Goal: Find specific page/section: Find specific page/section

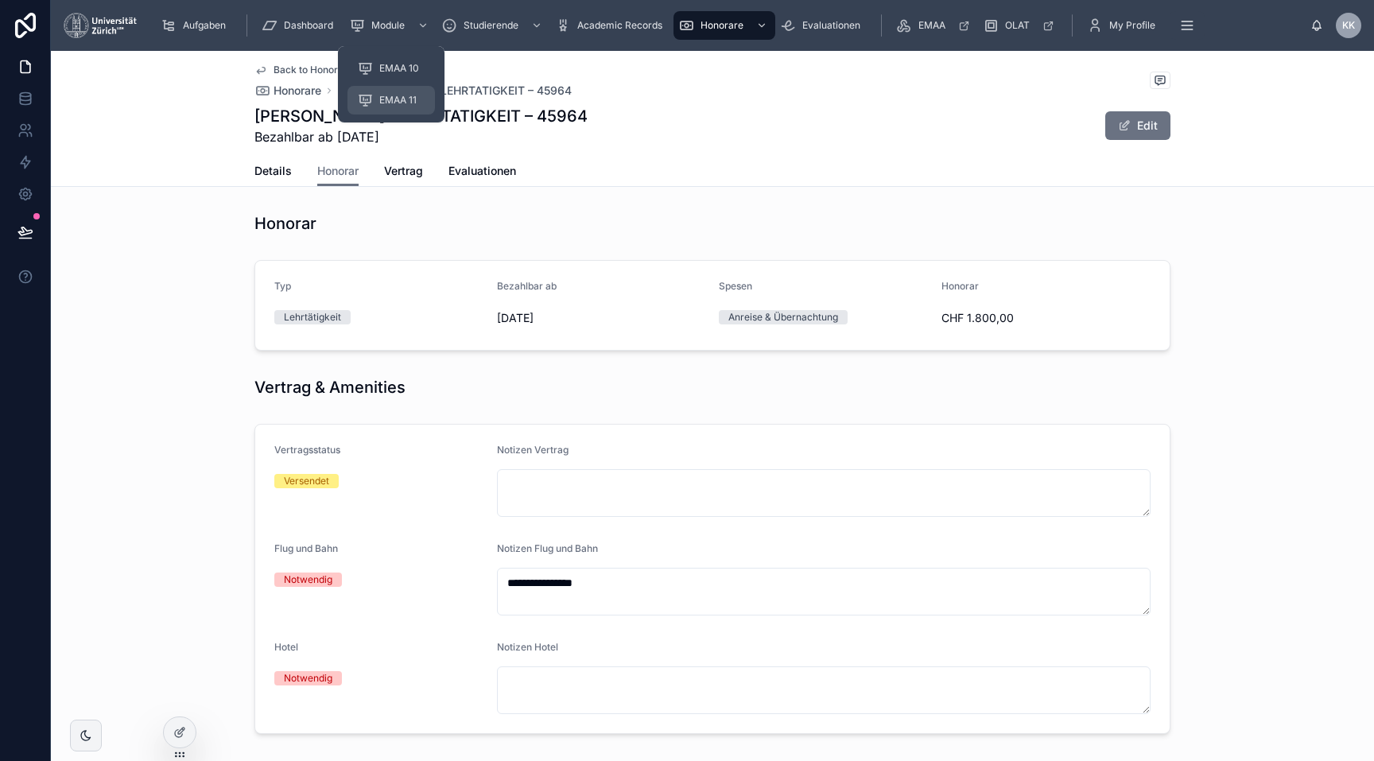
click at [387, 95] on span "EMAA 11" at bounding box center [397, 100] width 37 height 13
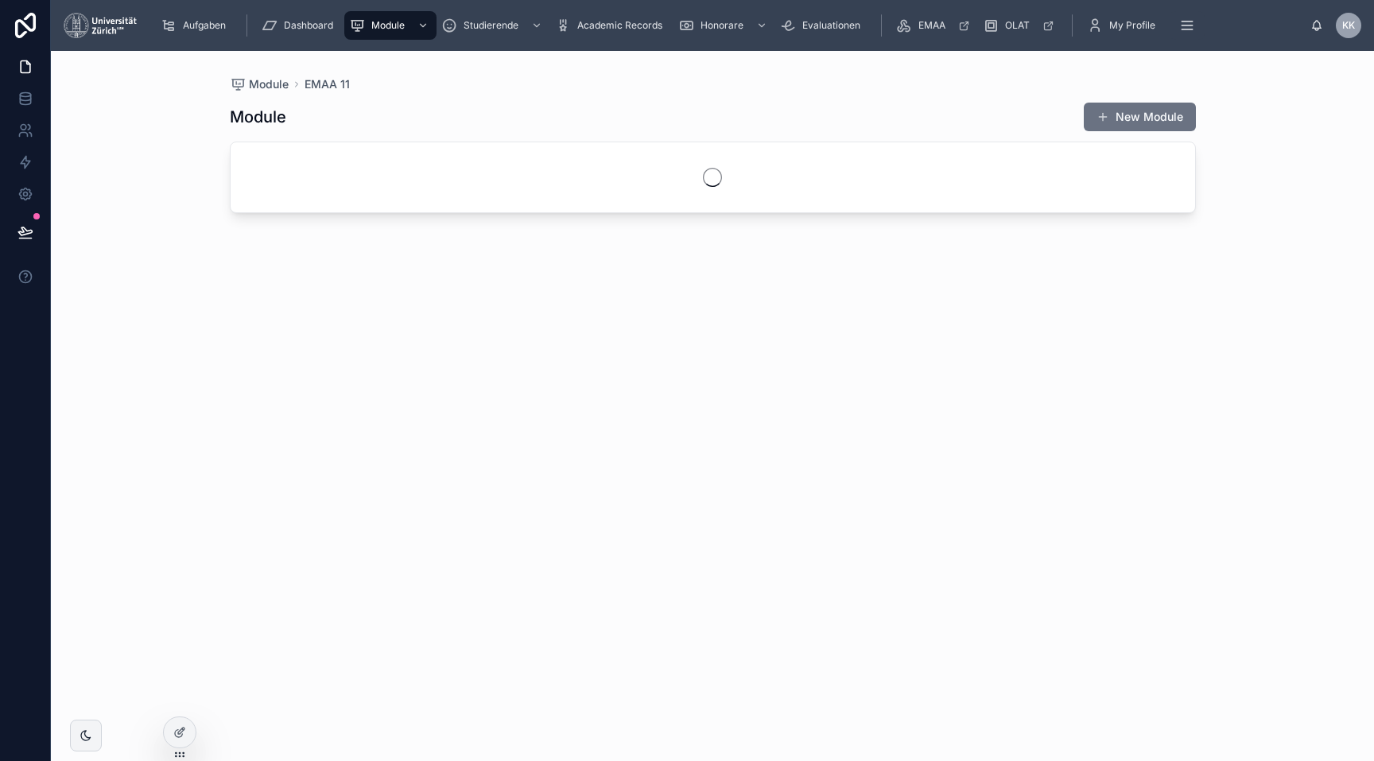
click at [479, 457] on div "Module New Module" at bounding box center [713, 417] width 966 height 650
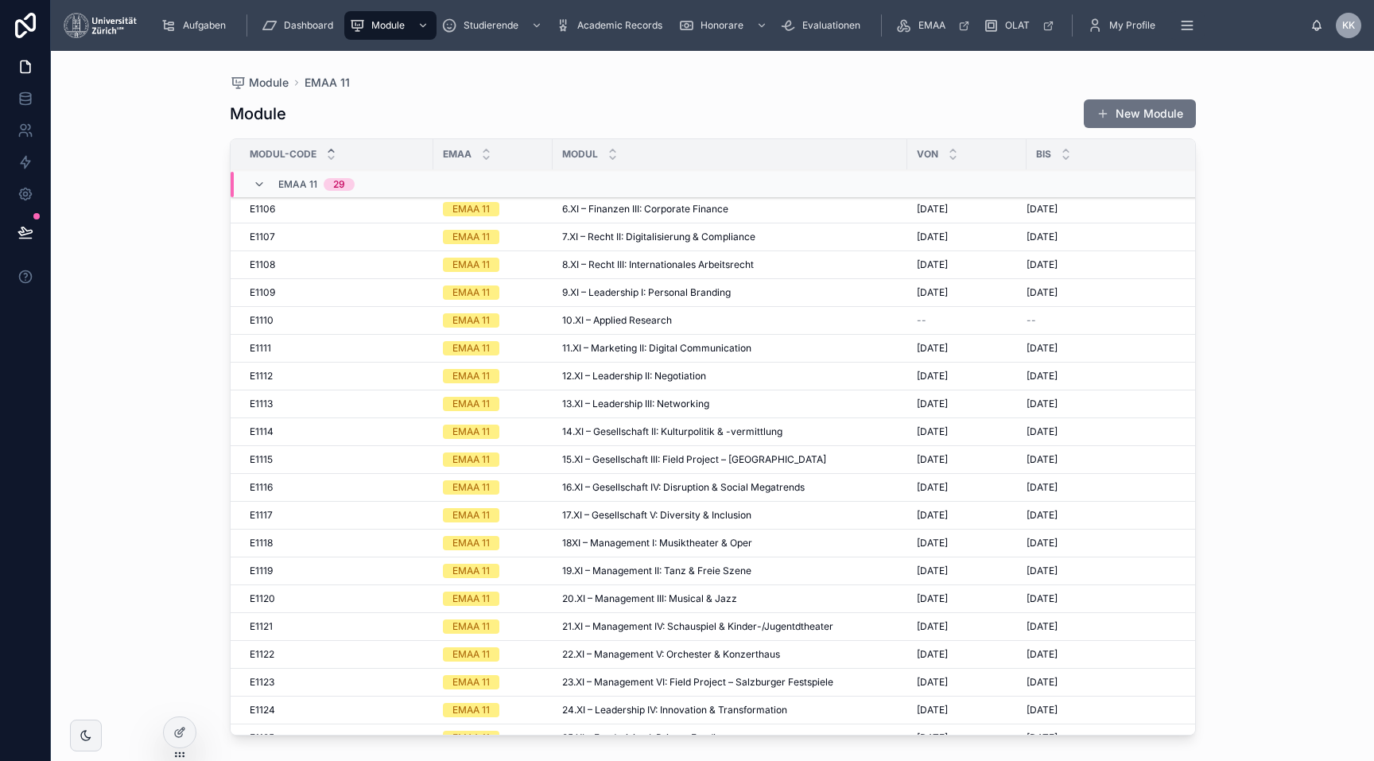
scroll to position [159, 0]
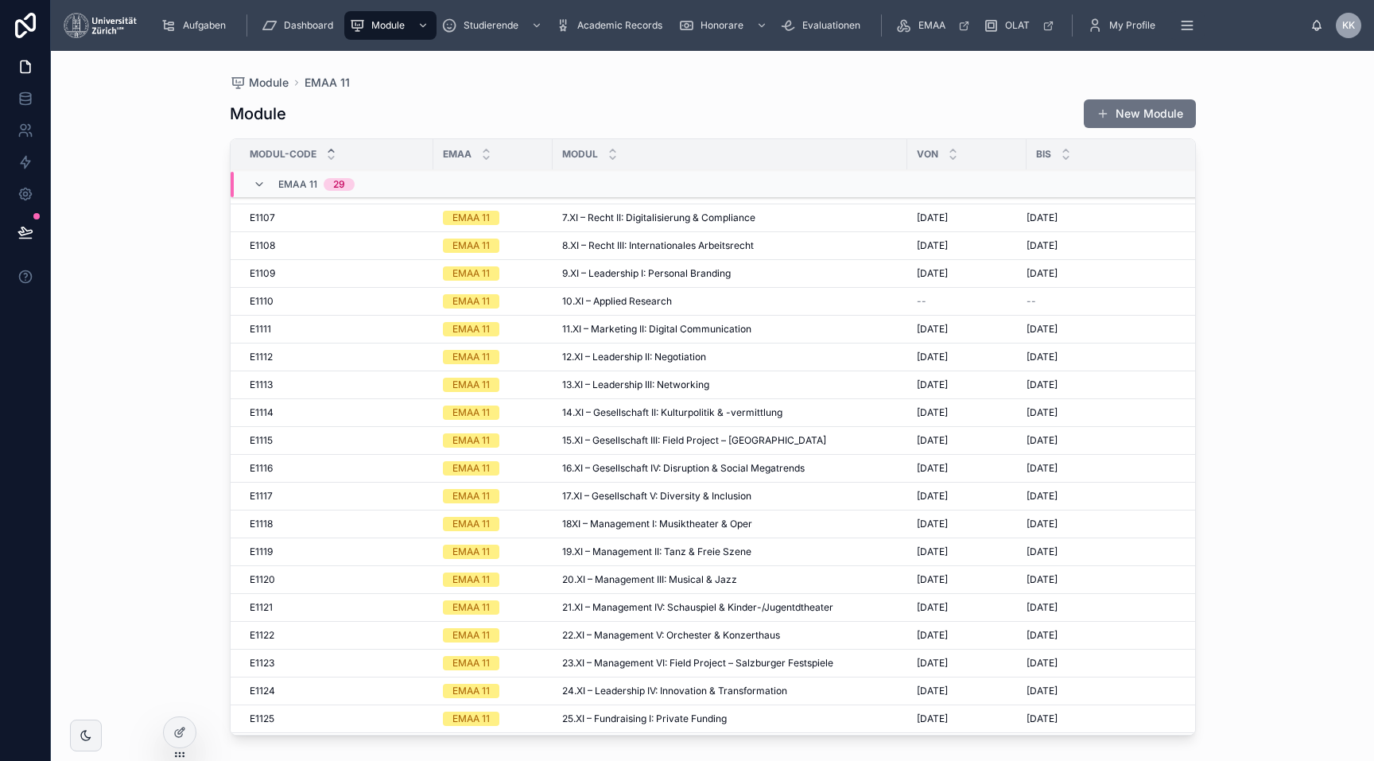
click at [621, 518] on span "18XI – Management I: Musiktheater & Oper" at bounding box center [657, 524] width 190 height 13
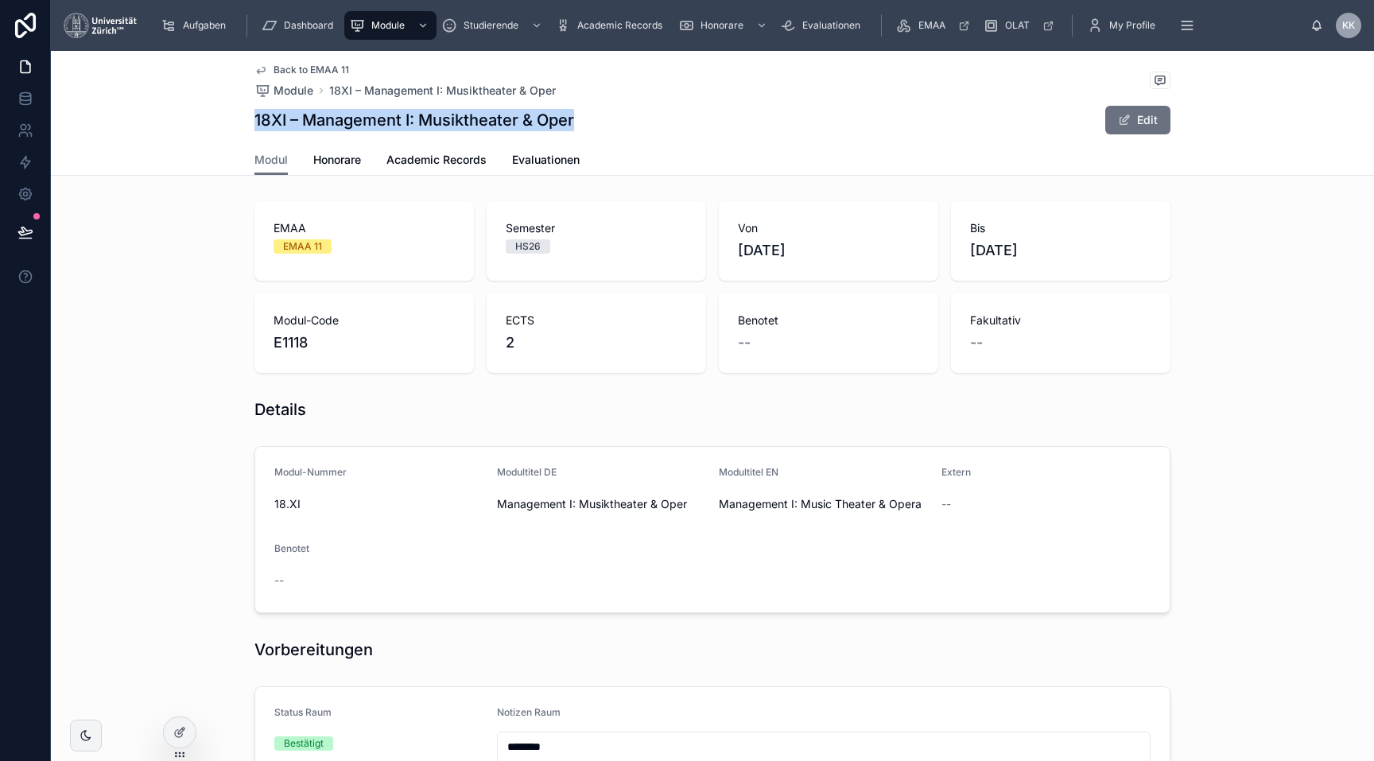
drag, startPoint x: 256, startPoint y: 120, endPoint x: 580, endPoint y: 120, distance: 323.6
click at [580, 120] on div "18XI – Management I: Musiktheater & Oper Edit" at bounding box center [712, 120] width 916 height 30
copy h1 "18XI – Management I: Musiktheater & Oper"
